Goal: Browse casually: Explore the website without a specific task or goal

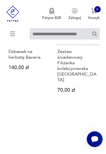
scroll to position [576, 0]
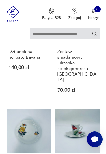
click at [16, 34] on icon at bounding box center [13, 34] width 20 height 20
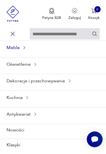
click at [25, 50] on icon at bounding box center [24, 48] width 5 height 5
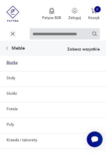
click at [16, 70] on link "Biurka" at bounding box center [53, 63] width 106 height 14
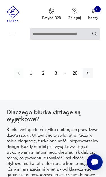
scroll to position [987, 0]
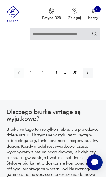
click at [40, 78] on button "2" at bounding box center [43, 73] width 10 height 10
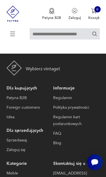
scroll to position [987, 0]
click at [12, 34] on icon at bounding box center [13, 34] width 20 height 0
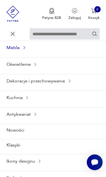
click at [26, 50] on icon at bounding box center [24, 48] width 5 height 5
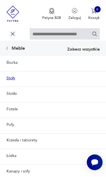
click at [13, 85] on link "Stoły" at bounding box center [53, 78] width 106 height 14
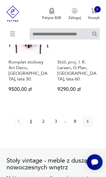
scroll to position [898, 0]
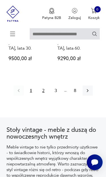
click at [43, 96] on button "2" at bounding box center [43, 91] width 10 height 10
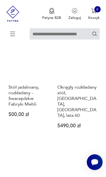
scroll to position [368, 0]
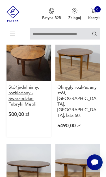
click at [27, 107] on h3 "Stół jadalniany, rozkładany - Swarzędzkie Fabryki Mebli" at bounding box center [28, 96] width 40 height 23
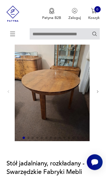
scroll to position [35, 0]
click at [100, 94] on icon "button" at bounding box center [98, 92] width 4 height 4
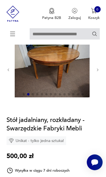
click at [97, 82] on div at bounding box center [53, 69] width 93 height 57
click at [96, 72] on icon "button" at bounding box center [98, 70] width 4 height 4
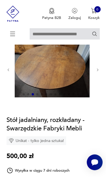
click at [97, 72] on icon "button" at bounding box center [98, 70] width 4 height 4
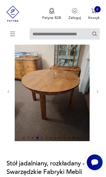
click at [98, 94] on icon "button" at bounding box center [98, 92] width 4 height 4
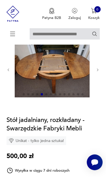
click at [99, 72] on icon "button" at bounding box center [98, 70] width 4 height 4
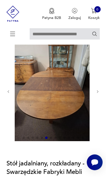
click at [98, 94] on icon "button" at bounding box center [98, 92] width 4 height 4
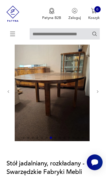
click at [97, 93] on icon "button" at bounding box center [97, 91] width 1 height 3
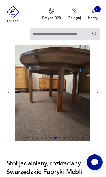
click at [97, 94] on icon "button" at bounding box center [98, 92] width 4 height 4
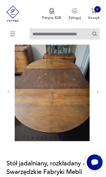
click at [97, 94] on icon "button" at bounding box center [98, 92] width 4 height 4
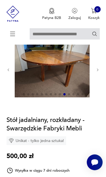
click at [98, 71] on icon "button" at bounding box center [97, 70] width 1 height 3
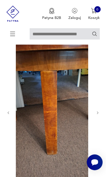
click at [98, 114] on icon "button" at bounding box center [97, 113] width 1 height 3
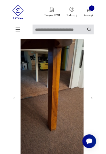
scroll to position [0, 0]
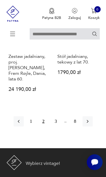
scroll to position [938, 0]
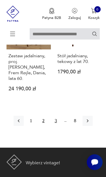
click at [58, 126] on button "3" at bounding box center [56, 121] width 10 height 10
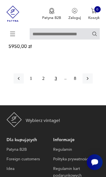
scroll to position [902, 0]
click at [90, 81] on icon "button" at bounding box center [88, 79] width 6 height 6
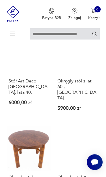
scroll to position [482, 0]
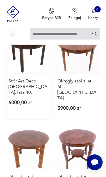
click at [37, 64] on link "Stół Art Deco, [GEOGRAPHIC_DATA], lata 40. 6000,00 zł" at bounding box center [29, 74] width 44 height 89
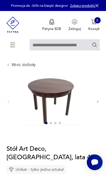
click at [99, 104] on icon "button" at bounding box center [98, 102] width 4 height 4
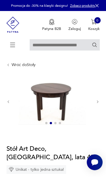
click at [99, 104] on icon "button" at bounding box center [98, 102] width 4 height 4
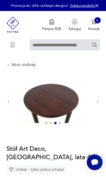
click at [99, 104] on button "button" at bounding box center [98, 102] width 4 height 5
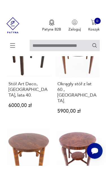
scroll to position [490, 0]
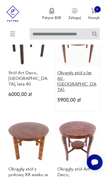
click at [77, 93] on h3 "Okrągły stół z lat 60., [GEOGRAPHIC_DATA]." at bounding box center [77, 81] width 40 height 23
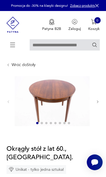
click at [96, 104] on icon "button" at bounding box center [98, 102] width 4 height 4
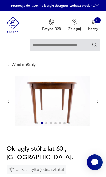
click at [98, 104] on button "button" at bounding box center [98, 102] width 4 height 5
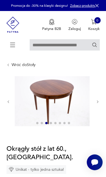
click at [96, 104] on icon "button" at bounding box center [98, 102] width 4 height 4
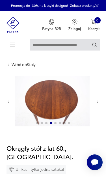
click at [98, 104] on icon "button" at bounding box center [98, 102] width 4 height 4
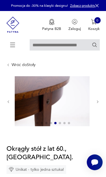
click at [96, 104] on icon "button" at bounding box center [98, 102] width 4 height 4
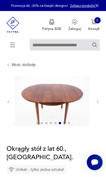
click at [97, 104] on icon "button" at bounding box center [98, 102] width 4 height 4
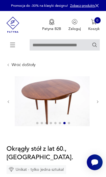
click at [98, 103] on icon "button" at bounding box center [97, 102] width 1 height 3
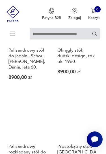
scroll to position [780, 0]
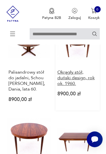
click at [83, 87] on h3 "Okrągły stół, duński design, rok ok. 1960." at bounding box center [77, 78] width 40 height 17
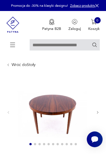
click at [99, 114] on icon "button" at bounding box center [98, 113] width 4 height 4
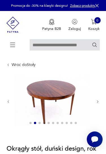
click at [99, 104] on icon "button" at bounding box center [98, 102] width 4 height 4
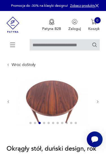
click at [99, 104] on icon "button" at bounding box center [98, 102] width 4 height 4
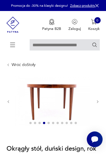
click at [99, 104] on icon "button" at bounding box center [98, 102] width 4 height 4
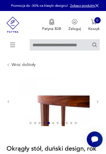
click at [98, 104] on icon "button" at bounding box center [98, 102] width 4 height 4
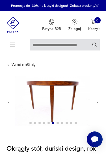
click at [99, 104] on icon "button" at bounding box center [98, 102] width 4 height 4
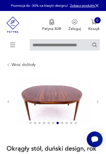
click at [98, 104] on icon "button" at bounding box center [98, 102] width 4 height 4
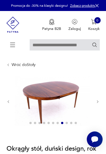
click at [97, 104] on icon "button" at bounding box center [98, 102] width 4 height 4
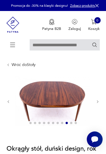
click at [98, 103] on icon "button" at bounding box center [97, 102] width 1 height 3
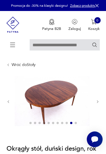
click at [99, 104] on icon "button" at bounding box center [98, 102] width 4 height 4
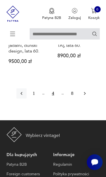
click at [85, 96] on icon "button" at bounding box center [85, 93] width 2 height 3
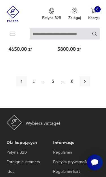
scroll to position [939, 0]
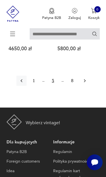
click at [85, 83] on icon "button" at bounding box center [85, 80] width 2 height 3
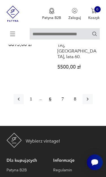
scroll to position [946, 0]
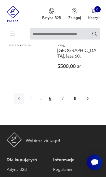
click at [93, 104] on button "button" at bounding box center [88, 99] width 10 height 10
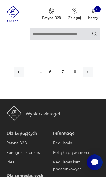
scroll to position [907, 0]
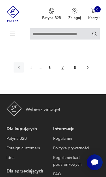
click at [93, 73] on button "button" at bounding box center [88, 67] width 10 height 10
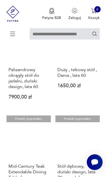
scroll to position [664, 0]
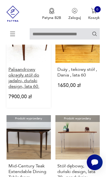
click at [31, 89] on h3 "Palisandrowy okrągły stół do jadalni, duński design, lata 60." at bounding box center [28, 78] width 40 height 23
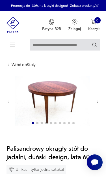
click at [98, 103] on icon "button" at bounding box center [97, 102] width 1 height 3
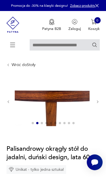
click at [97, 104] on icon "button" at bounding box center [98, 102] width 4 height 4
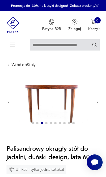
click at [98, 104] on icon "button" at bounding box center [98, 102] width 4 height 4
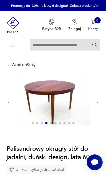
click at [96, 104] on icon "button" at bounding box center [98, 102] width 4 height 4
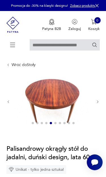
click at [98, 104] on icon "button" at bounding box center [98, 102] width 4 height 4
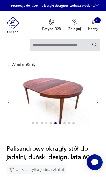
click at [99, 104] on icon "button" at bounding box center [98, 102] width 4 height 4
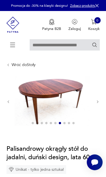
click at [100, 104] on icon "button" at bounding box center [98, 102] width 4 height 4
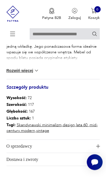
scroll to position [282, 0]
click at [35, 73] on img at bounding box center [37, 71] width 6 height 6
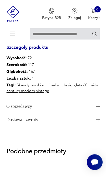
scroll to position [350, 0]
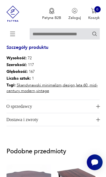
click at [99, 109] on img "button" at bounding box center [98, 107] width 4 height 4
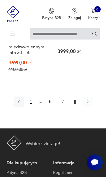
click at [26, 107] on button "1" at bounding box center [31, 102] width 10 height 10
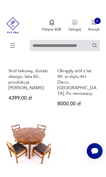
scroll to position [295, 0]
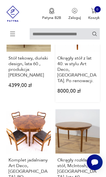
click at [79, 64] on link "Okrągły stół z lat 40. w stylu Art Deco, [GEOGRAPHIC_DATA]. Po renowacji. 8000,…" at bounding box center [77, 54] width 44 height 95
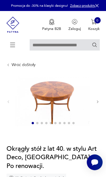
click at [98, 104] on icon "button" at bounding box center [98, 102] width 4 height 4
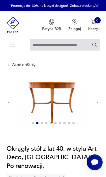
click at [97, 104] on icon "button" at bounding box center [98, 102] width 4 height 4
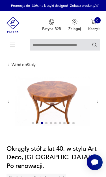
click at [99, 104] on icon "button" at bounding box center [98, 102] width 4 height 4
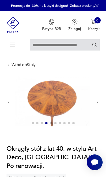
click at [98, 103] on icon "button" at bounding box center [97, 102] width 1 height 3
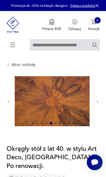
click at [99, 104] on icon "button" at bounding box center [98, 102] width 4 height 4
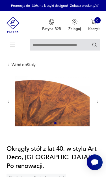
click at [97, 104] on icon "button" at bounding box center [98, 102] width 4 height 4
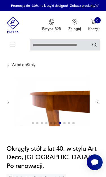
click at [99, 104] on icon "button" at bounding box center [98, 102] width 4 height 4
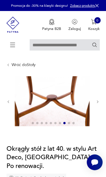
click at [99, 104] on icon "button" at bounding box center [98, 102] width 4 height 4
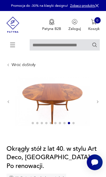
click at [97, 104] on icon "button" at bounding box center [98, 102] width 4 height 4
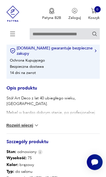
scroll to position [214, 0]
click at [36, 128] on img at bounding box center [37, 126] width 6 height 6
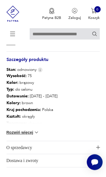
scroll to position [306, 0]
click at [37, 135] on img at bounding box center [37, 133] width 6 height 6
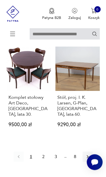
scroll to position [866, 0]
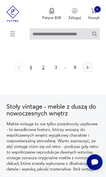
click at [43, 73] on button "2" at bounding box center [43, 68] width 10 height 10
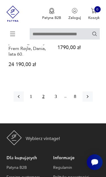
scroll to position [963, 0]
click at [57, 102] on button "3" at bounding box center [56, 97] width 10 height 10
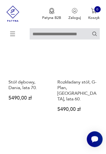
scroll to position [169, 0]
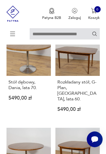
click at [14, 33] on icon at bounding box center [13, 34] width 20 height 20
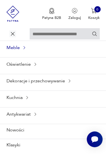
click at [23, 50] on icon at bounding box center [24, 48] width 5 height 5
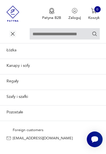
scroll to position [107, 0]
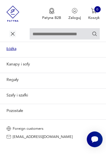
click at [14, 56] on link "Łóżka" at bounding box center [53, 49] width 106 height 14
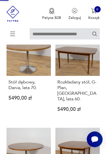
scroll to position [0, 0]
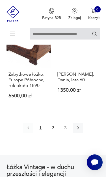
scroll to position [943, 0]
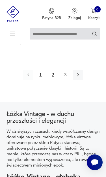
click at [50, 80] on button "2" at bounding box center [53, 75] width 10 height 10
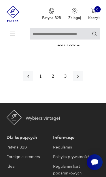
scroll to position [910, 0]
click at [68, 81] on button "3" at bounding box center [65, 76] width 10 height 10
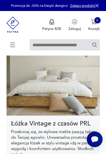
click at [15, 47] on icon at bounding box center [13, 45] width 20 height 20
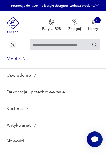
click at [26, 61] on icon at bounding box center [24, 59] width 5 height 5
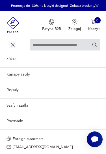
scroll to position [120, 0]
click at [17, 97] on link "Regały" at bounding box center [53, 90] width 106 height 14
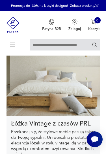
scroll to position [0, 0]
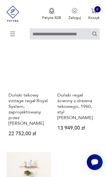
scroll to position [388, 0]
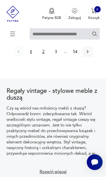
click at [42, 57] on button "2" at bounding box center [43, 52] width 10 height 10
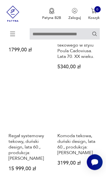
scroll to position [706, 0]
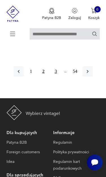
click at [57, 77] on button "3" at bounding box center [56, 71] width 10 height 10
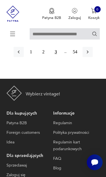
scroll to position [1032, 0]
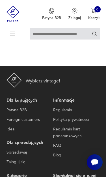
click at [92, 44] on button "button" at bounding box center [88, 39] width 10 height 10
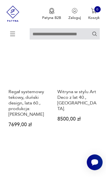
scroll to position [664, 0]
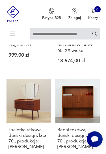
click at [15, 34] on icon at bounding box center [13, 34] width 20 height 20
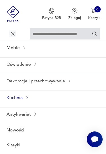
click at [28, 105] on div "Kuchnia" at bounding box center [53, 98] width 106 height 14
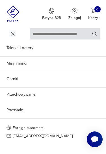
scroll to position [140, 0]
click at [29, 55] on link "Talerze i patery" at bounding box center [53, 48] width 106 height 14
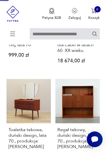
scroll to position [0, 0]
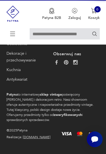
scroll to position [371, 0]
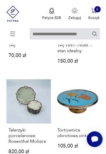
click at [14, 33] on icon at bounding box center [13, 34] width 20 height 20
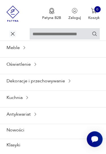
scroll to position [609, 0]
click at [35, 117] on icon at bounding box center [35, 114] width 5 height 5
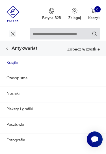
click at [16, 69] on link "Książki" at bounding box center [53, 63] width 106 height 14
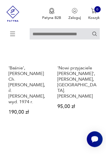
scroll to position [639, 0]
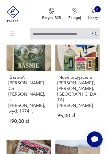
click at [14, 34] on icon at bounding box center [13, 34] width 20 height 20
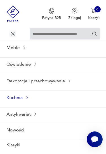
click at [26, 100] on icon at bounding box center [27, 98] width 5 height 5
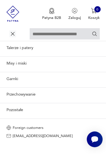
scroll to position [174, 0]
click at [32, 88] on link "Przechowywanie" at bounding box center [53, 95] width 106 height 14
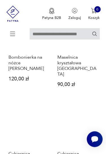
scroll to position [658, 0]
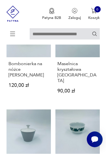
click at [14, 34] on icon at bounding box center [13, 34] width 20 height 0
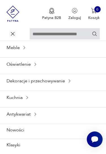
scroll to position [0, 0]
click at [70, 83] on icon at bounding box center [69, 81] width 5 height 5
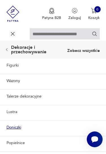
click at [18, 135] on link "Doniczki" at bounding box center [53, 128] width 106 height 14
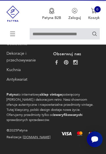
scroll to position [511, 0]
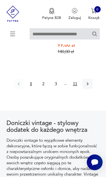
click at [77, 89] on button "11" at bounding box center [75, 84] width 10 height 10
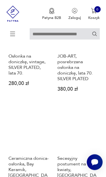
scroll to position [101, 0]
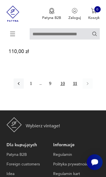
click at [63, 89] on button "10" at bounding box center [63, 84] width 10 height 10
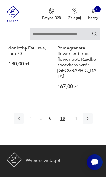
scroll to position [884, 0]
click at [51, 124] on button "9" at bounding box center [50, 119] width 10 height 10
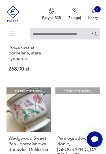
scroll to position [225, 0]
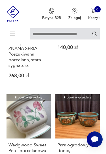
click at [15, 34] on icon at bounding box center [13, 34] width 20 height 20
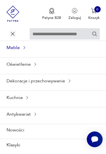
click at [25, 50] on icon at bounding box center [24, 48] width 5 height 5
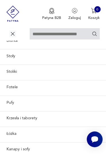
scroll to position [12, 0]
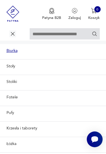
click at [14, 57] on link "Biurka" at bounding box center [53, 51] width 106 height 14
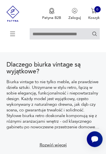
scroll to position [107, 0]
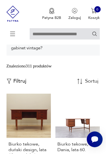
click at [22, 85] on p "Filtruj" at bounding box center [19, 81] width 13 height 6
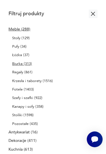
click at [91, 16] on icon "button" at bounding box center [93, 14] width 4 height 4
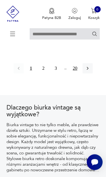
click at [79, 74] on button "20" at bounding box center [75, 69] width 10 height 10
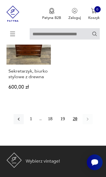
scroll to position [511, 0]
